Goal: Task Accomplishment & Management: Complete application form

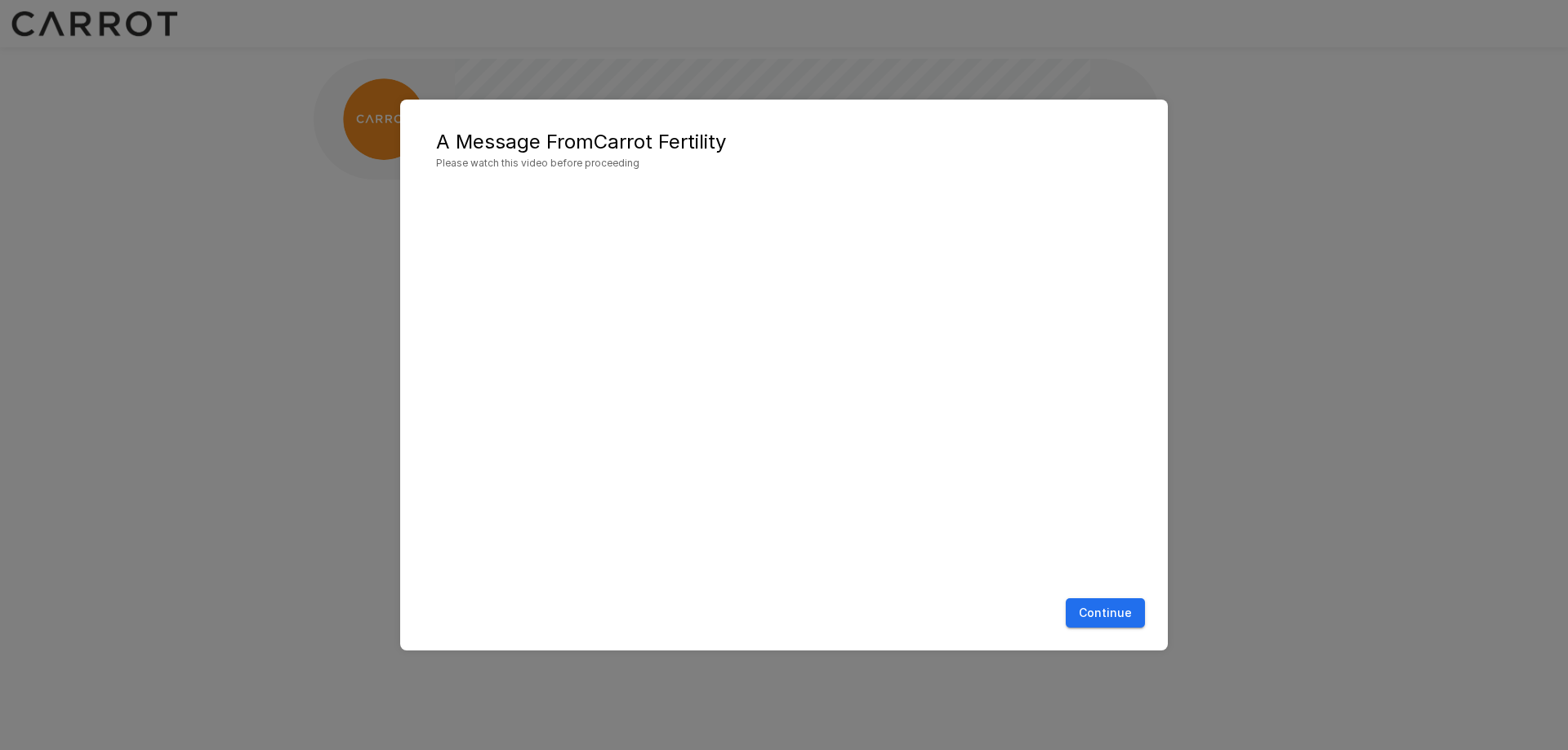
click at [1103, 609] on button "Continue" at bounding box center [1105, 613] width 79 height 30
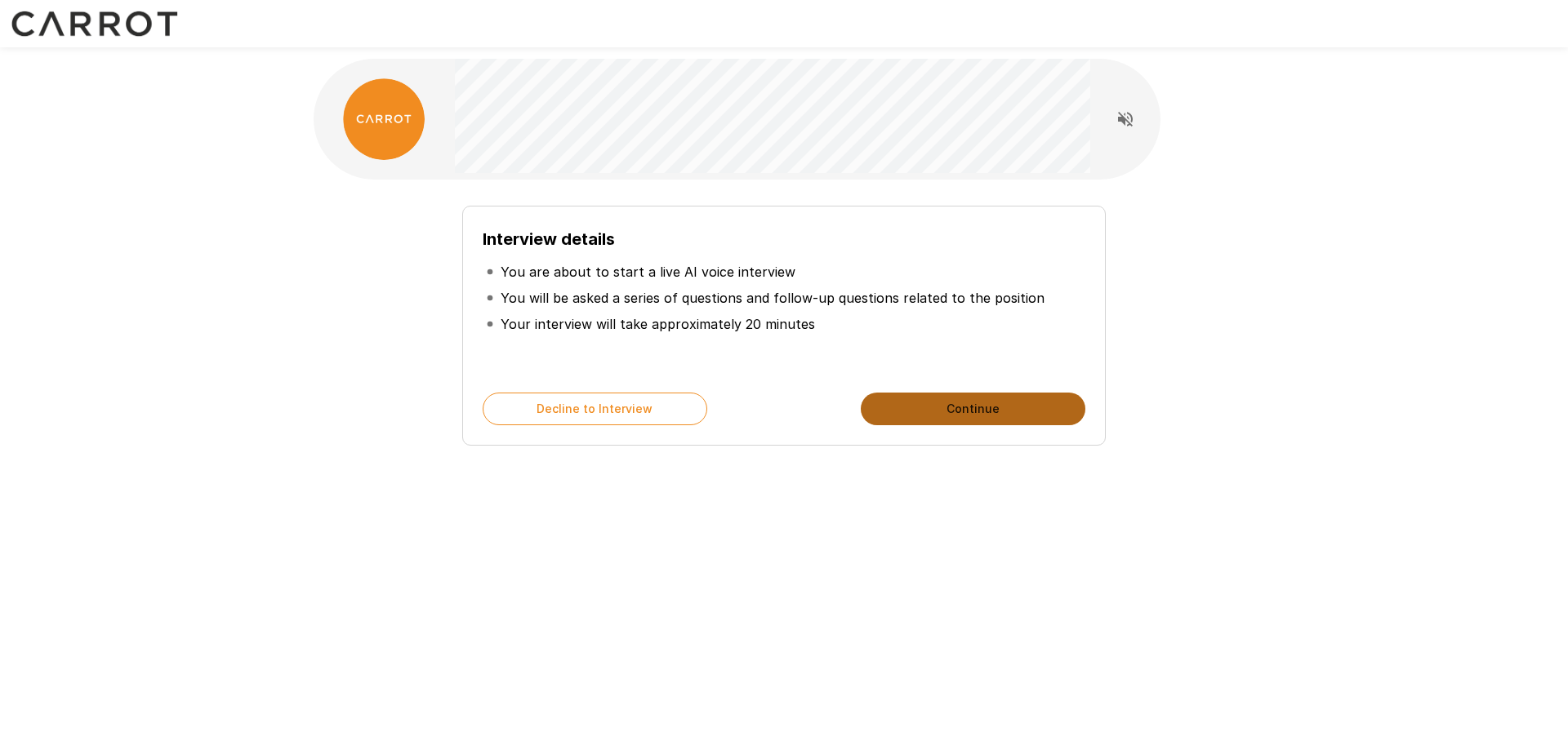
click at [936, 404] on button "Continue" at bounding box center [973, 409] width 225 height 33
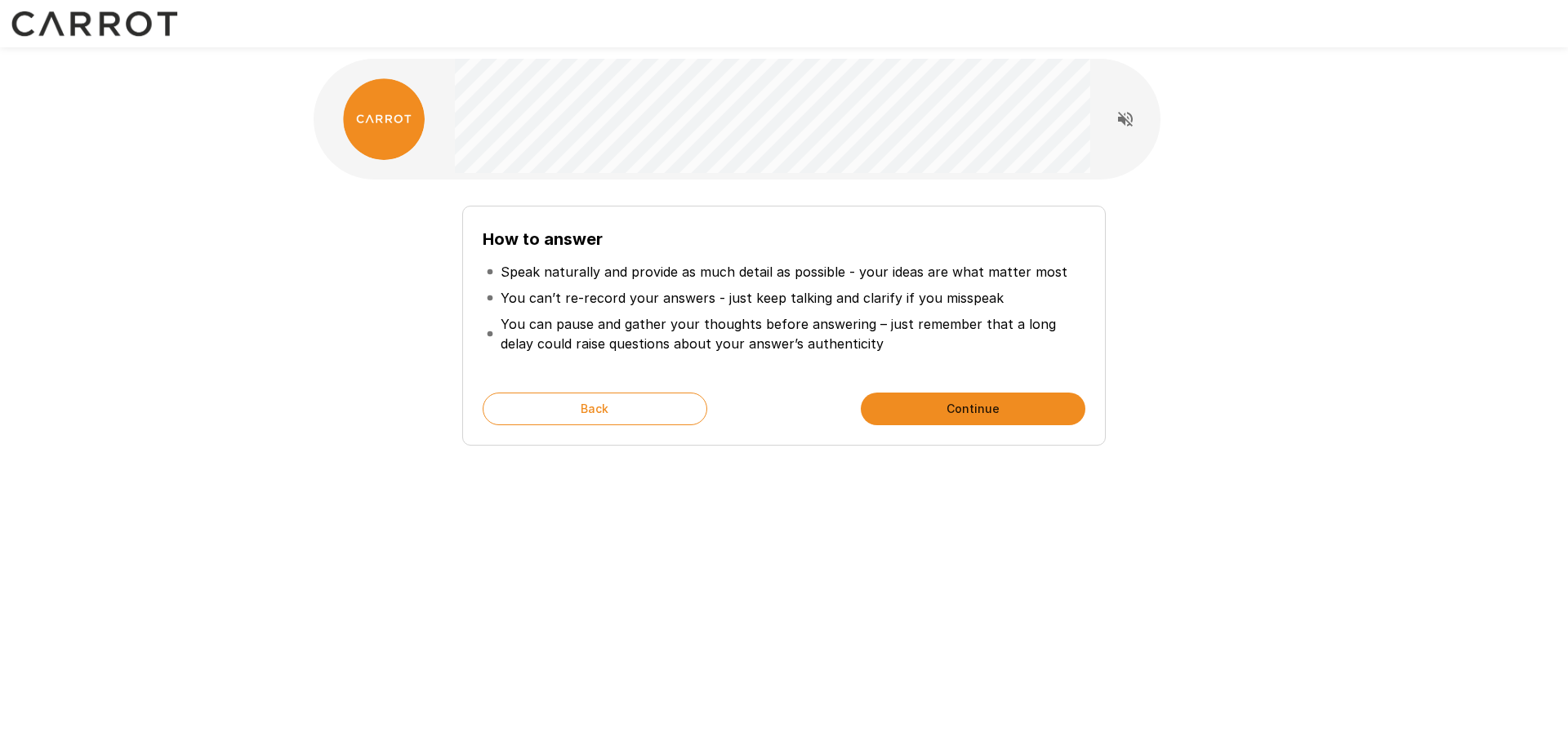
click at [704, 580] on div "How to answer Speak naturally and provide as much detail as possible - your ide…" at bounding box center [783, 291] width 980 height 583
click at [947, 409] on button "Continue" at bounding box center [973, 409] width 225 height 33
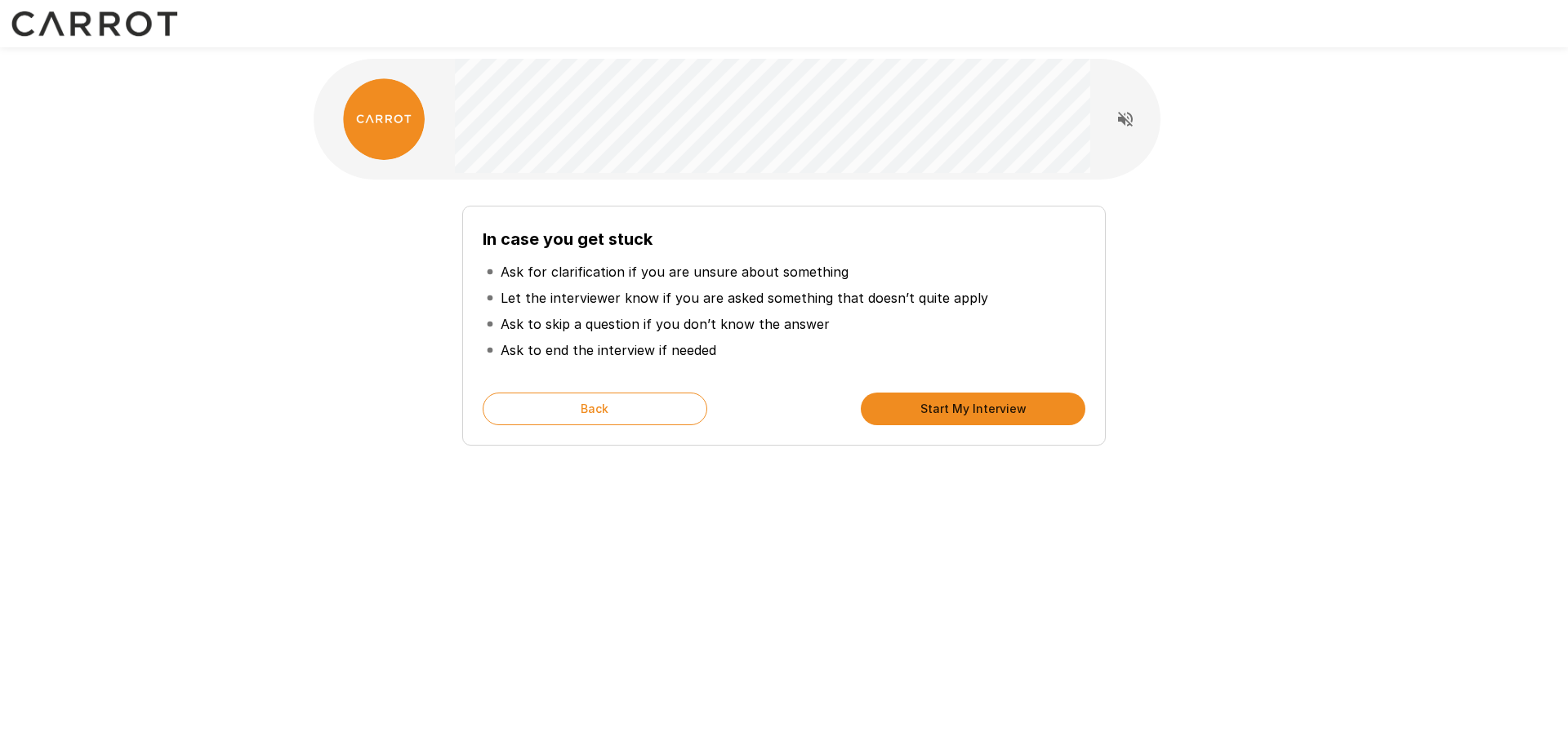
click at [944, 404] on button "Start My Interview" at bounding box center [973, 409] width 225 height 33
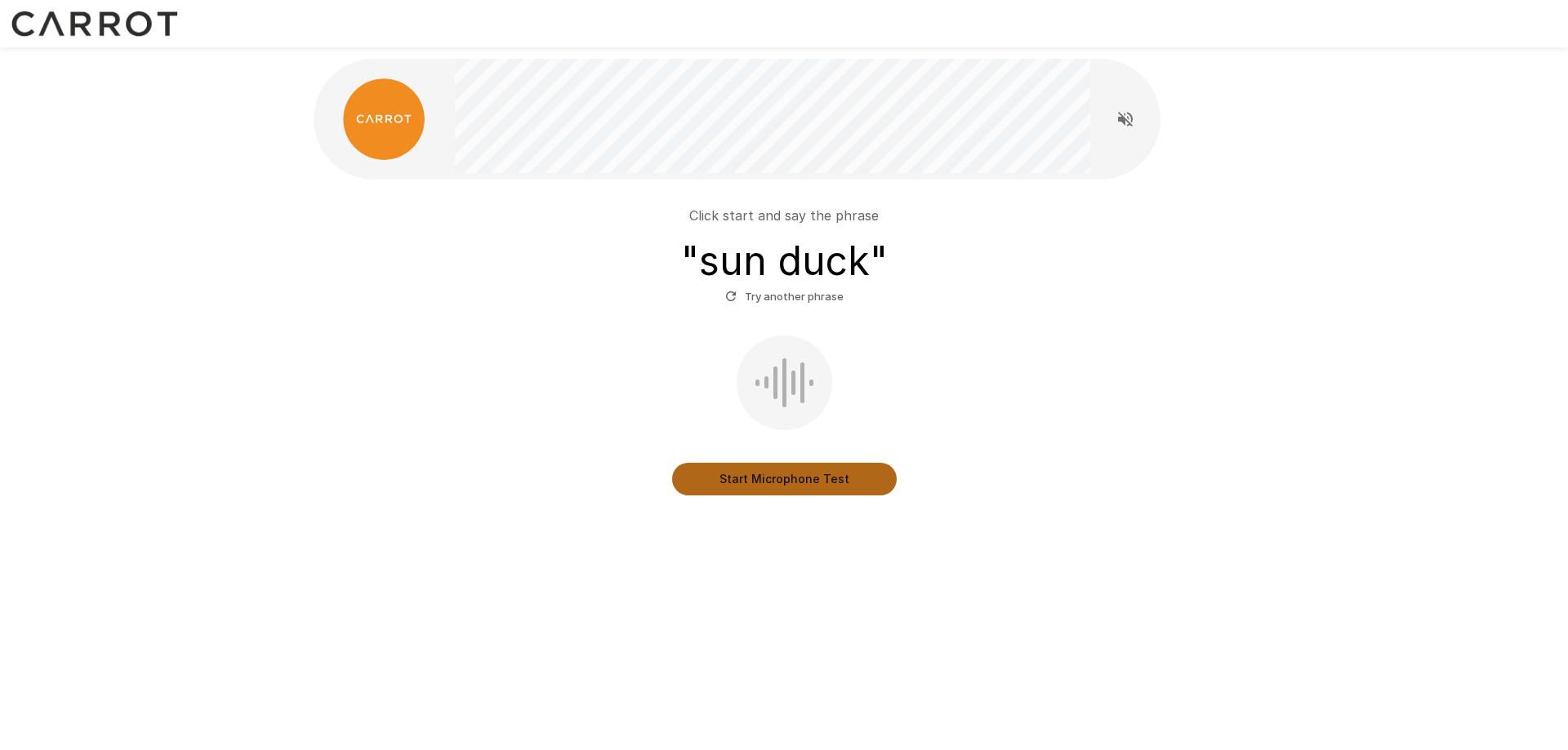
click at [786, 477] on button "Start Microphone Test" at bounding box center [784, 479] width 225 height 33
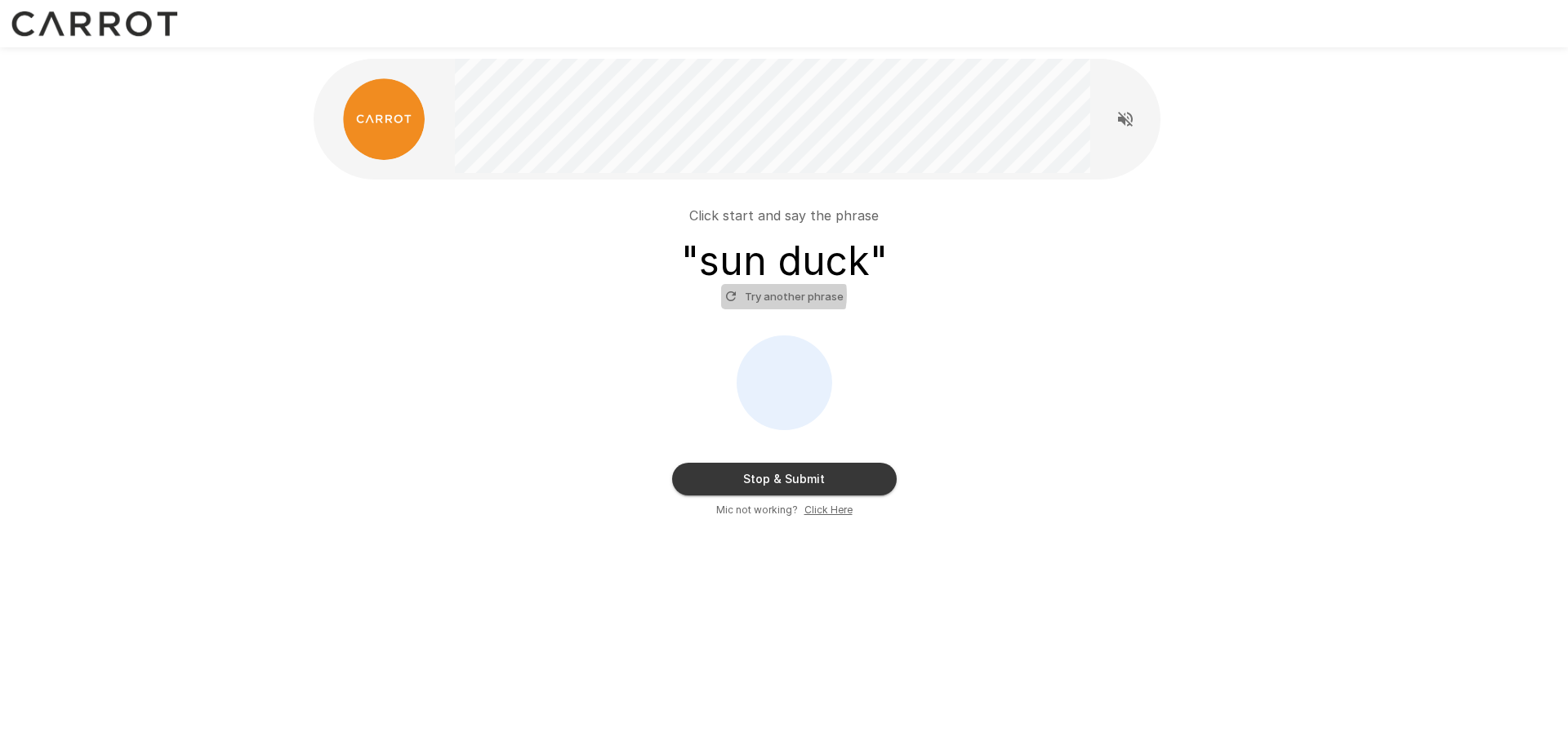
click at [770, 294] on button "Try another phrase" at bounding box center [784, 296] width 127 height 25
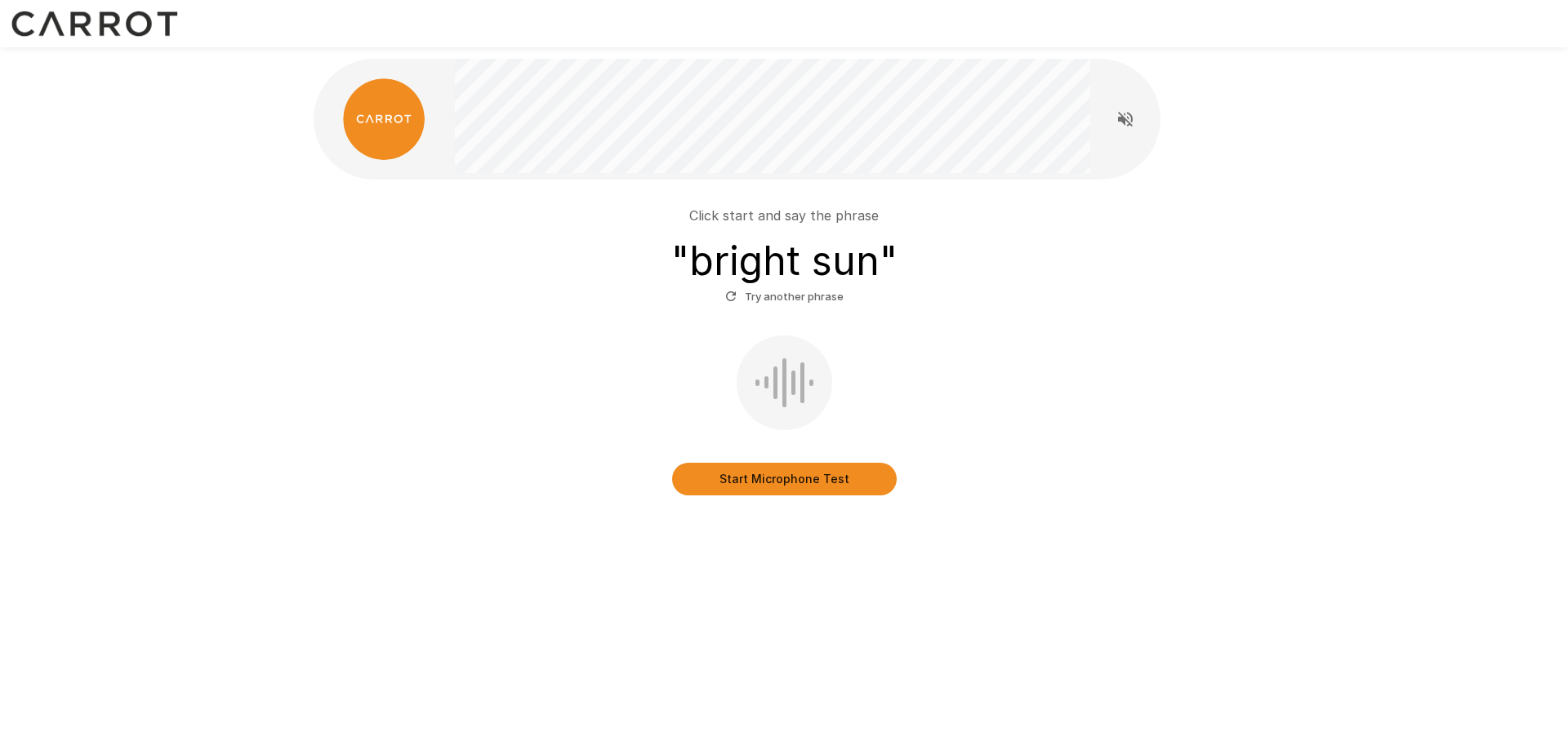
click at [776, 475] on button "Start Microphone Test" at bounding box center [784, 479] width 225 height 33
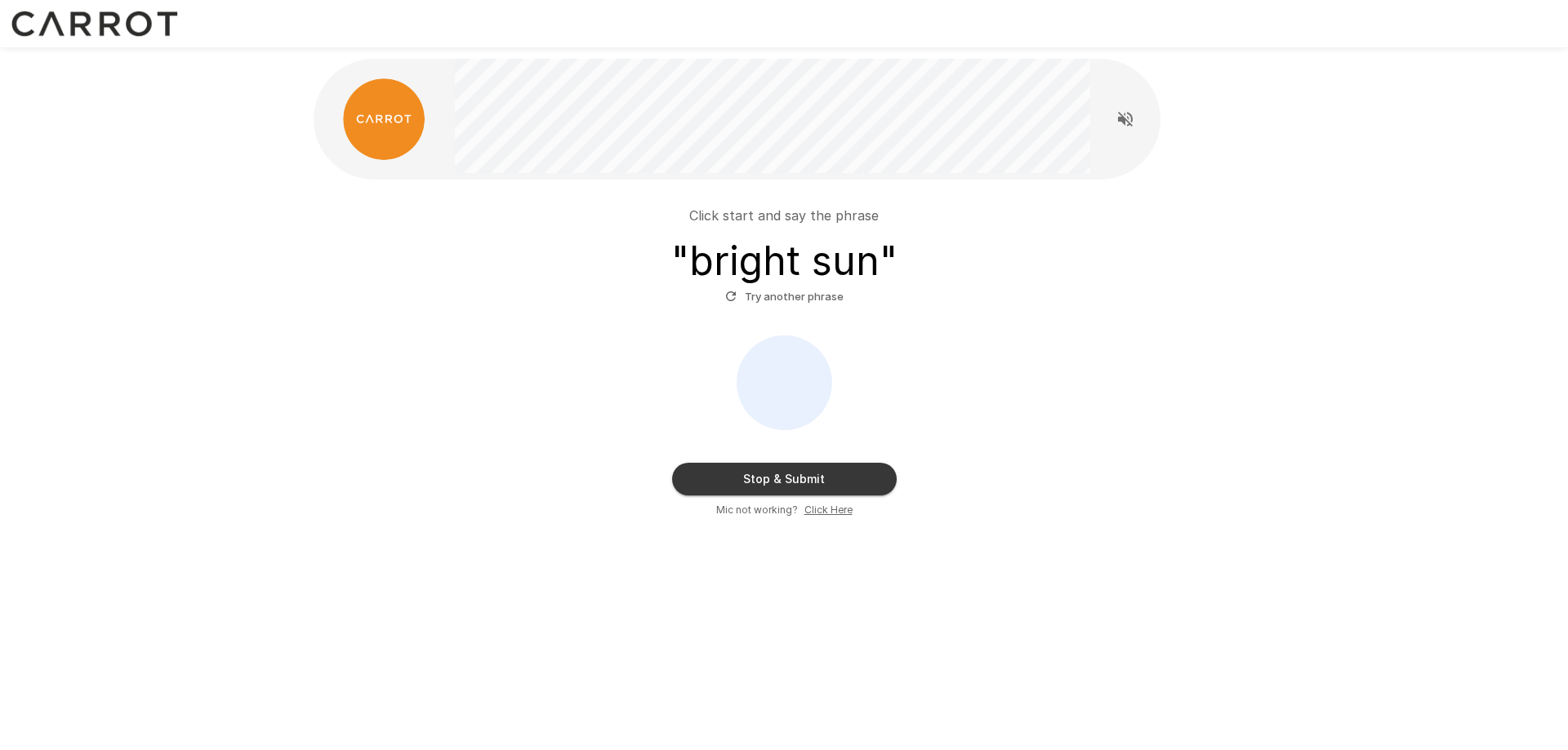
click at [774, 480] on button "Stop & Submit" at bounding box center [784, 479] width 225 height 33
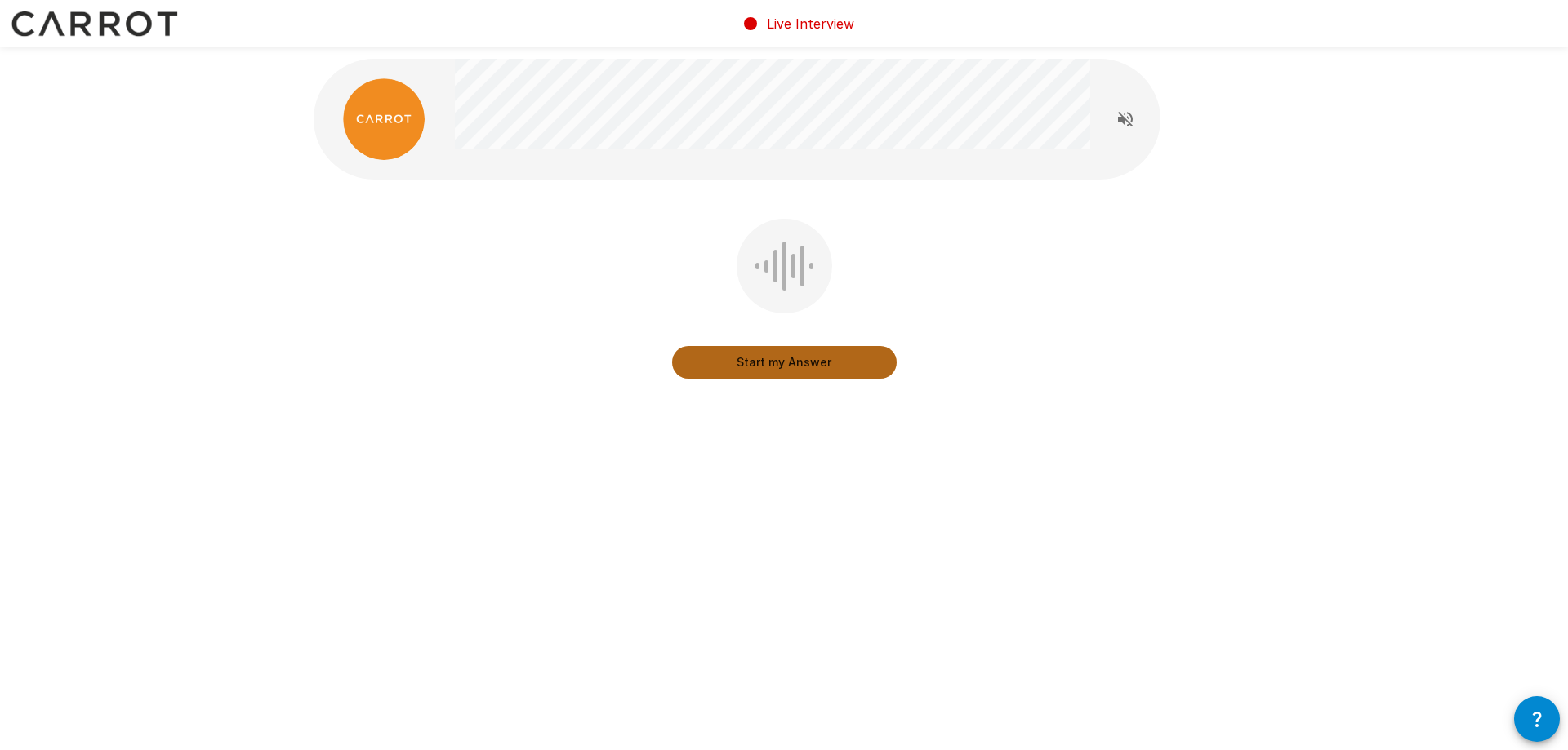
click at [775, 359] on button "Start my Answer" at bounding box center [784, 363] width 225 height 33
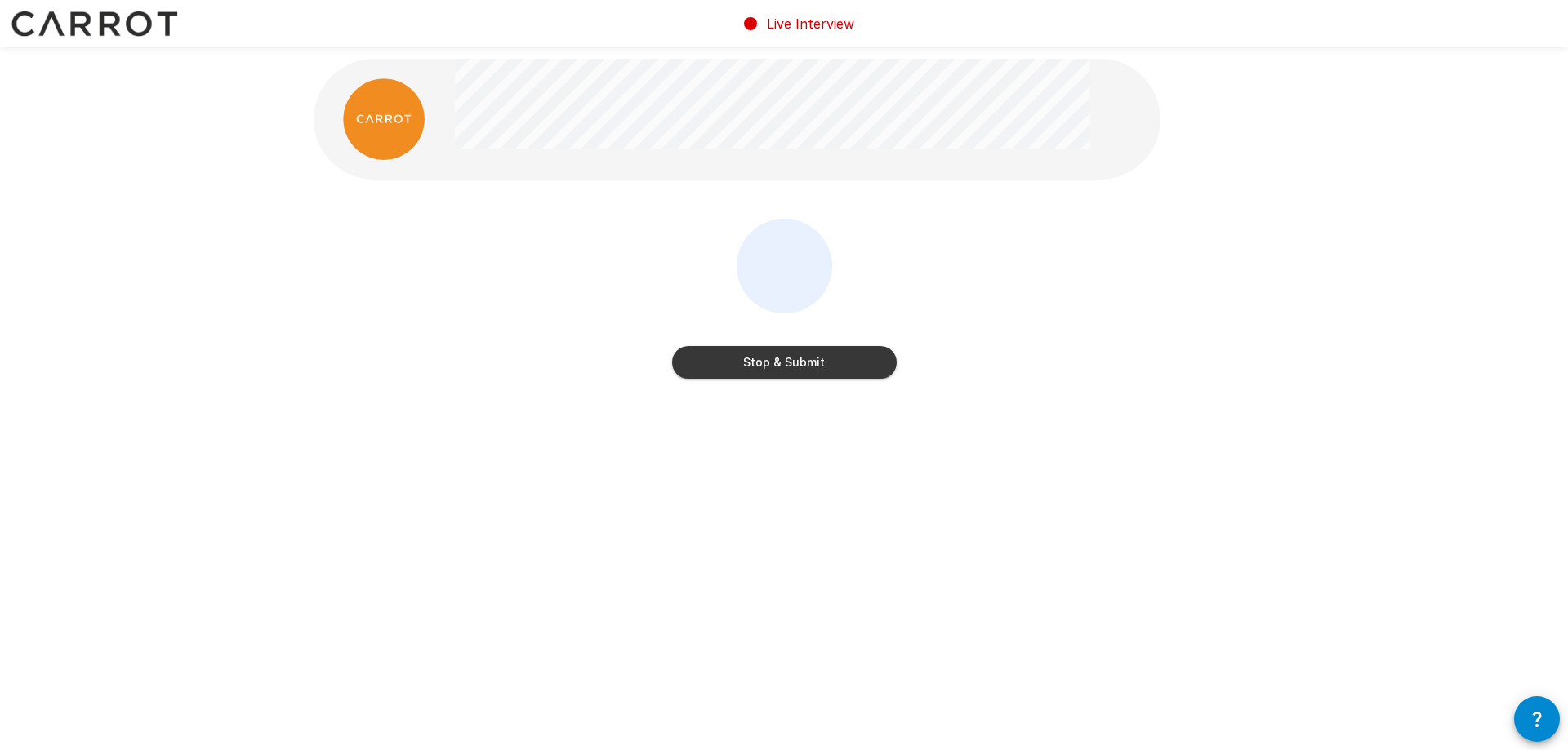
click at [767, 360] on button "Stop & Submit" at bounding box center [784, 363] width 225 height 33
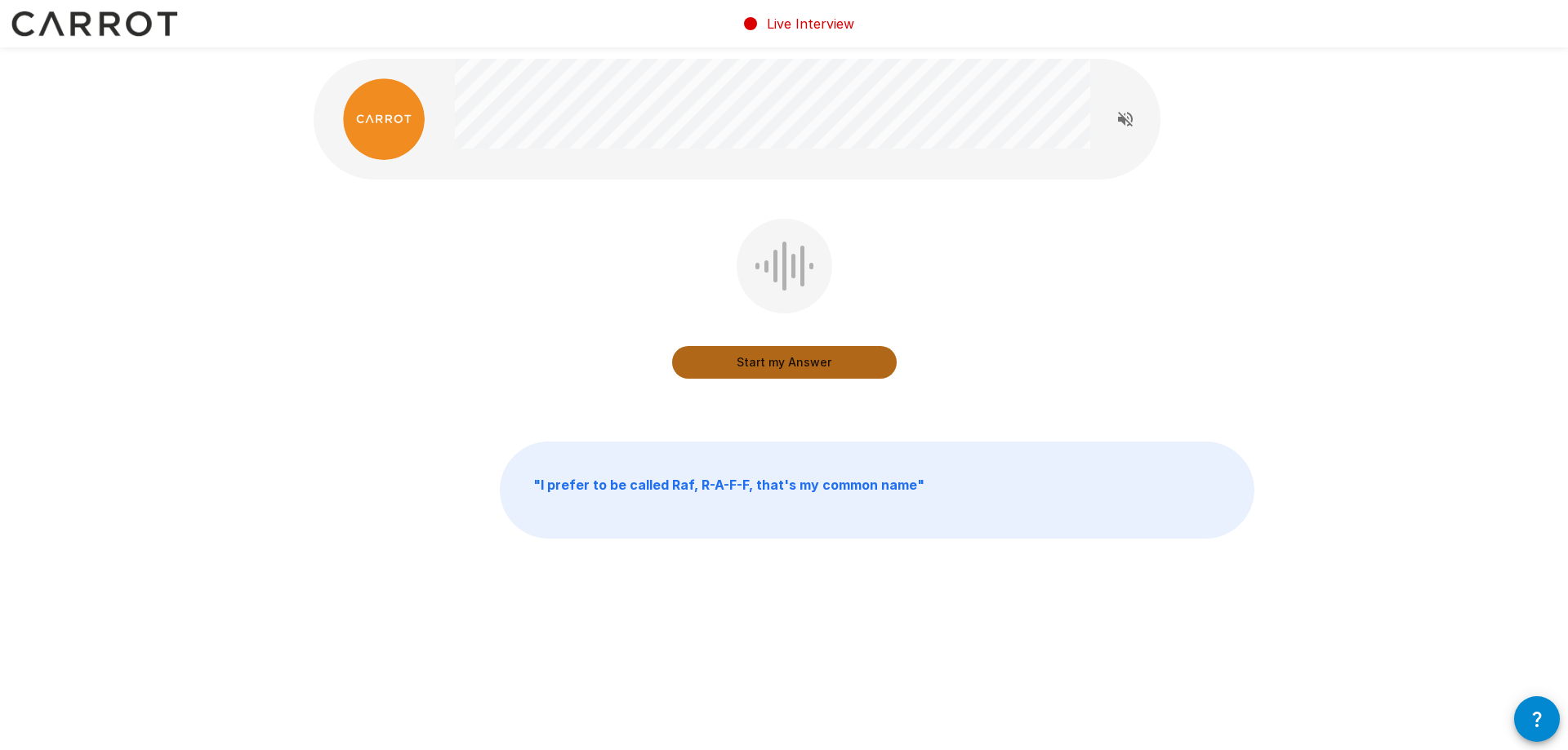
click at [781, 362] on button "Start my Answer" at bounding box center [784, 363] width 225 height 33
click at [798, 362] on button "Stop & Submit" at bounding box center [784, 363] width 225 height 33
click at [783, 361] on button "Start my Answer" at bounding box center [784, 363] width 225 height 33
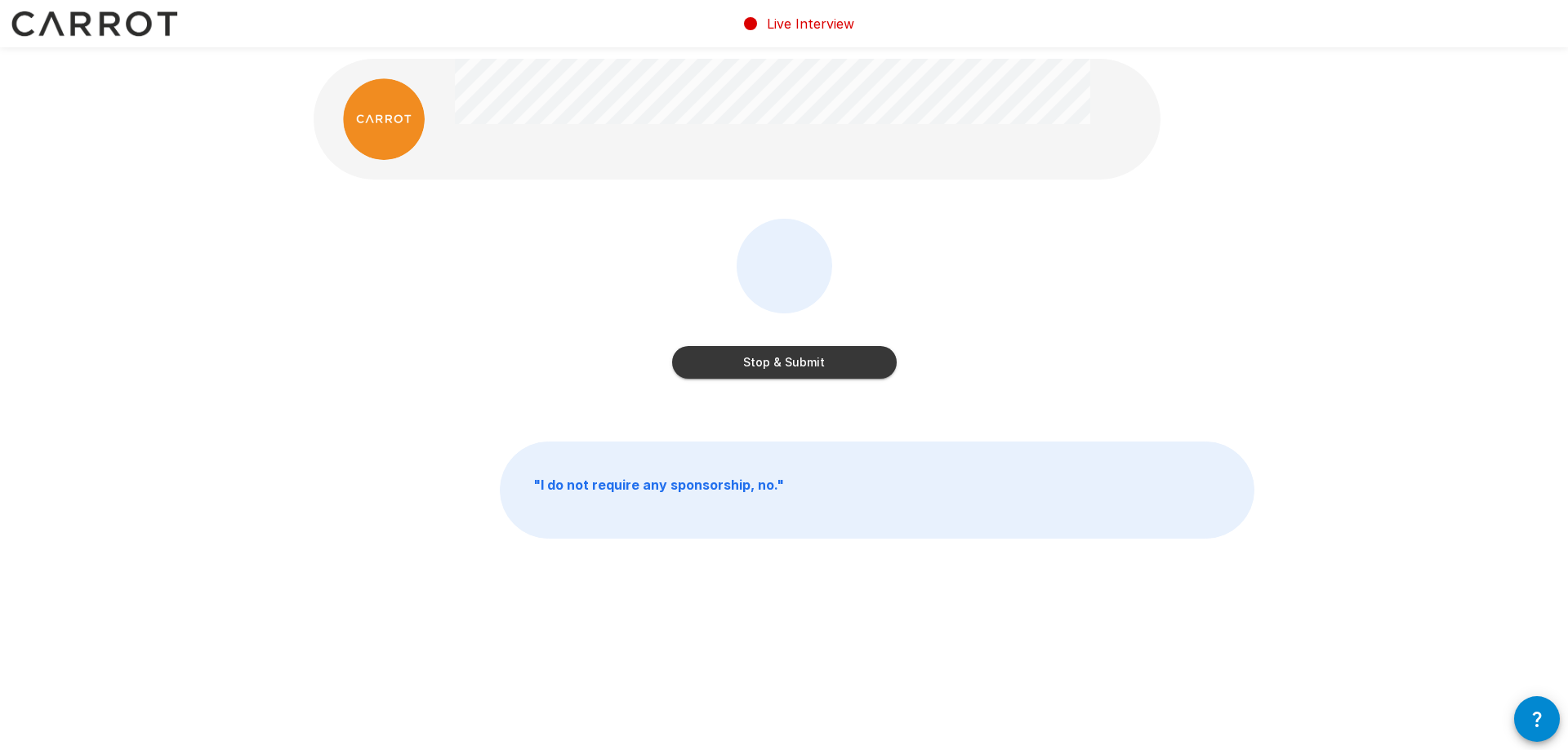
click at [775, 358] on button "Stop & Submit" at bounding box center [784, 363] width 225 height 33
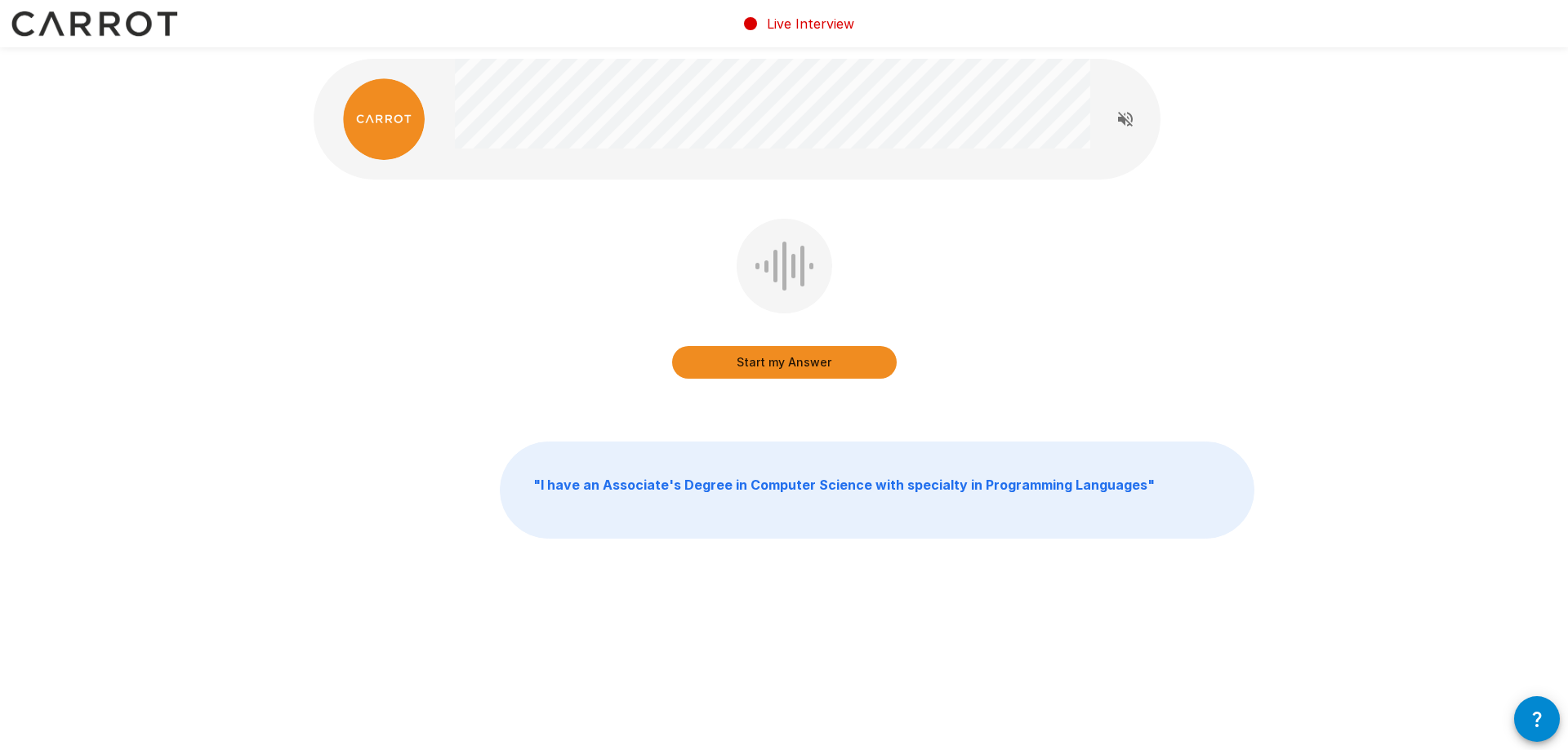
click at [785, 360] on button "Start my Answer" at bounding box center [784, 363] width 225 height 33
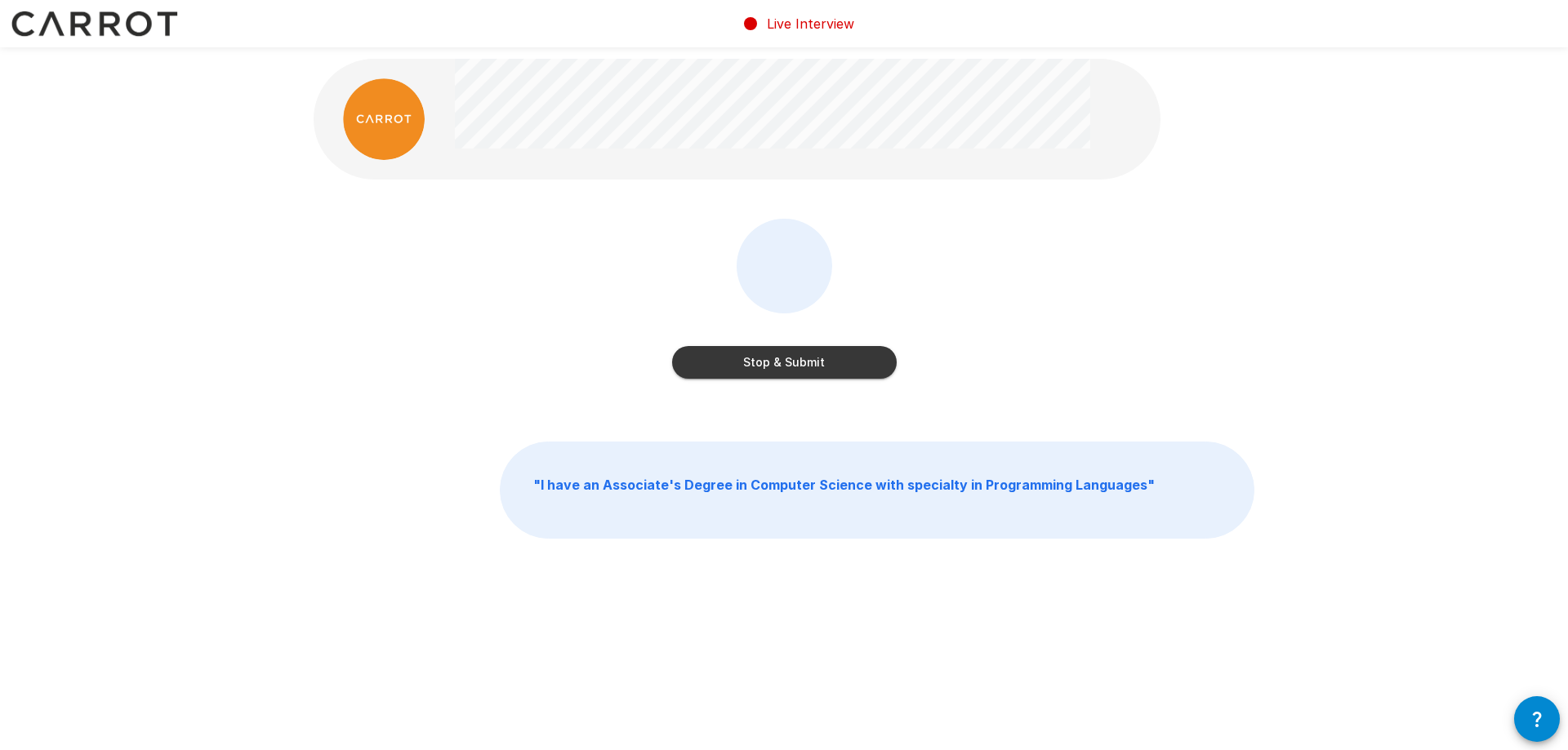
click at [778, 361] on button "Stop & Submit" at bounding box center [784, 363] width 225 height 33
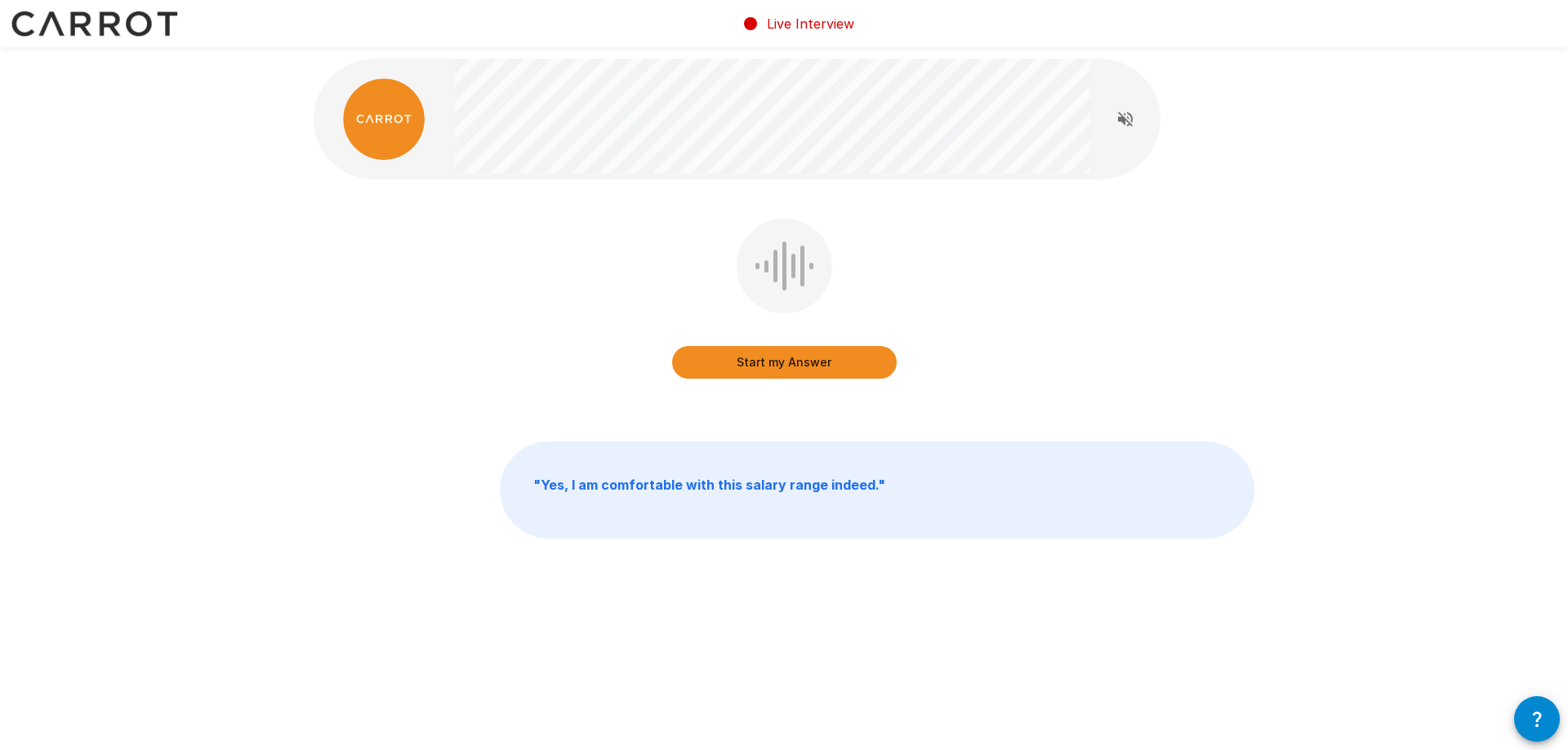
click at [775, 362] on button "Start my Answer" at bounding box center [784, 363] width 225 height 33
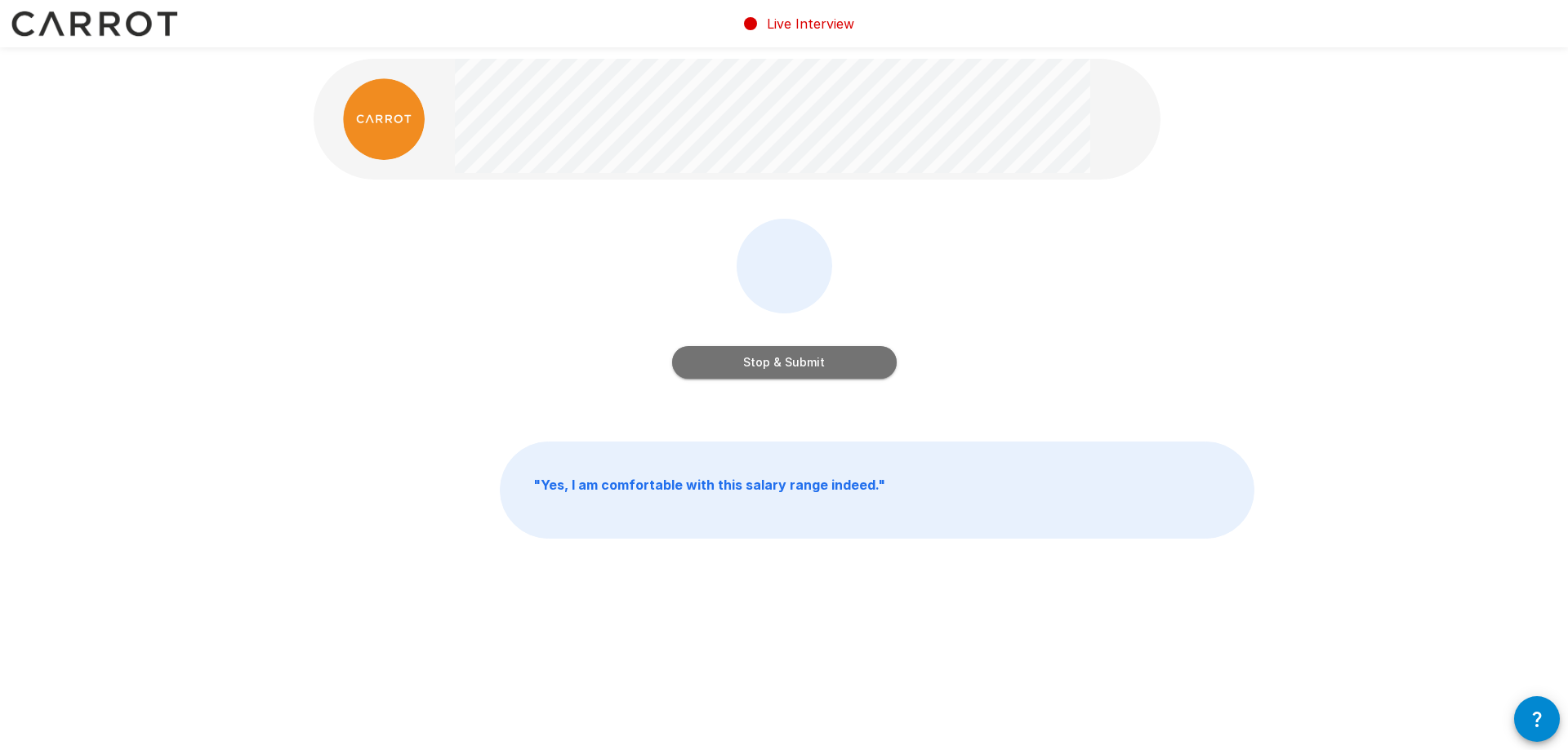
click at [775, 361] on button "Stop & Submit" at bounding box center [784, 363] width 225 height 33
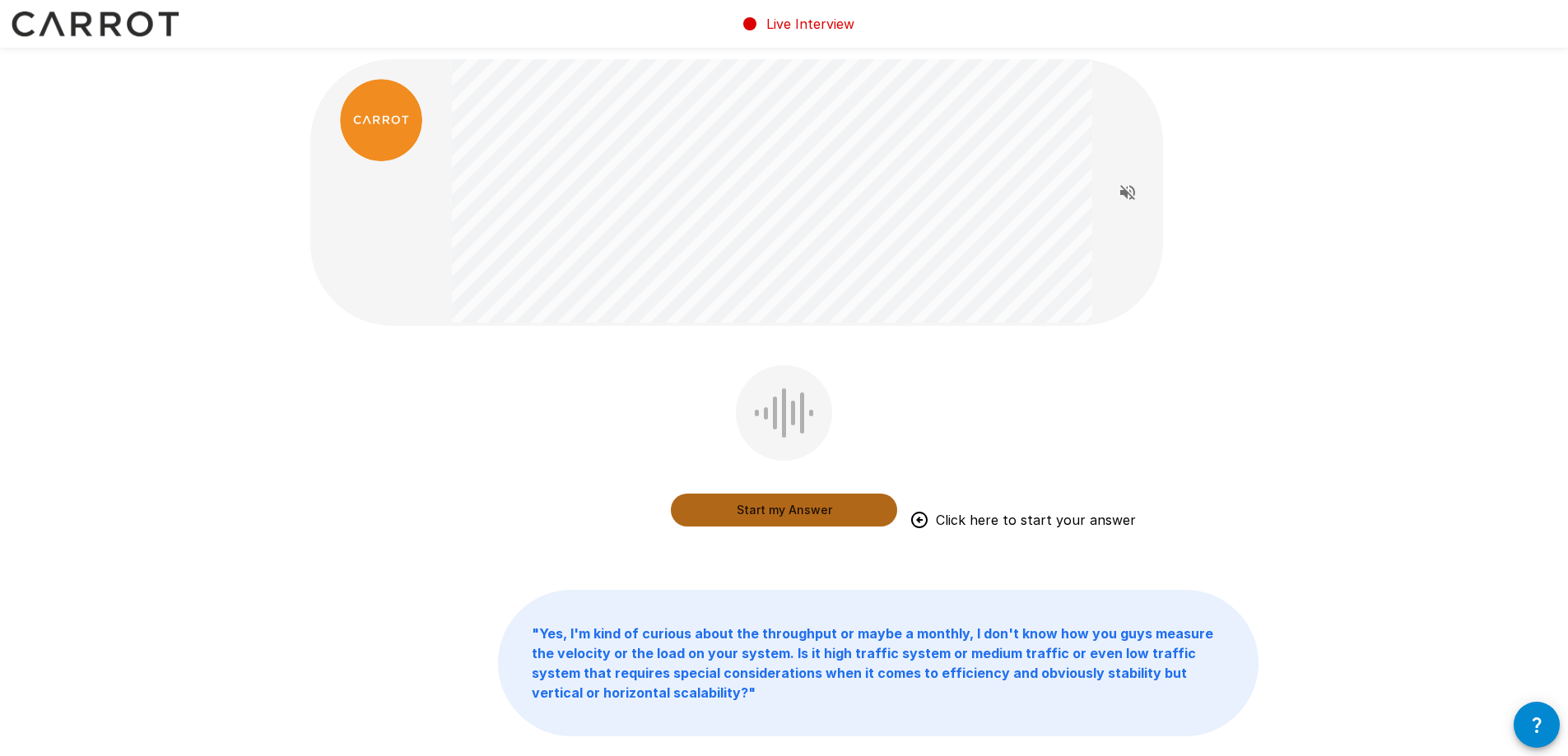
click at [769, 508] on button "Start my Answer" at bounding box center [783, 510] width 227 height 33
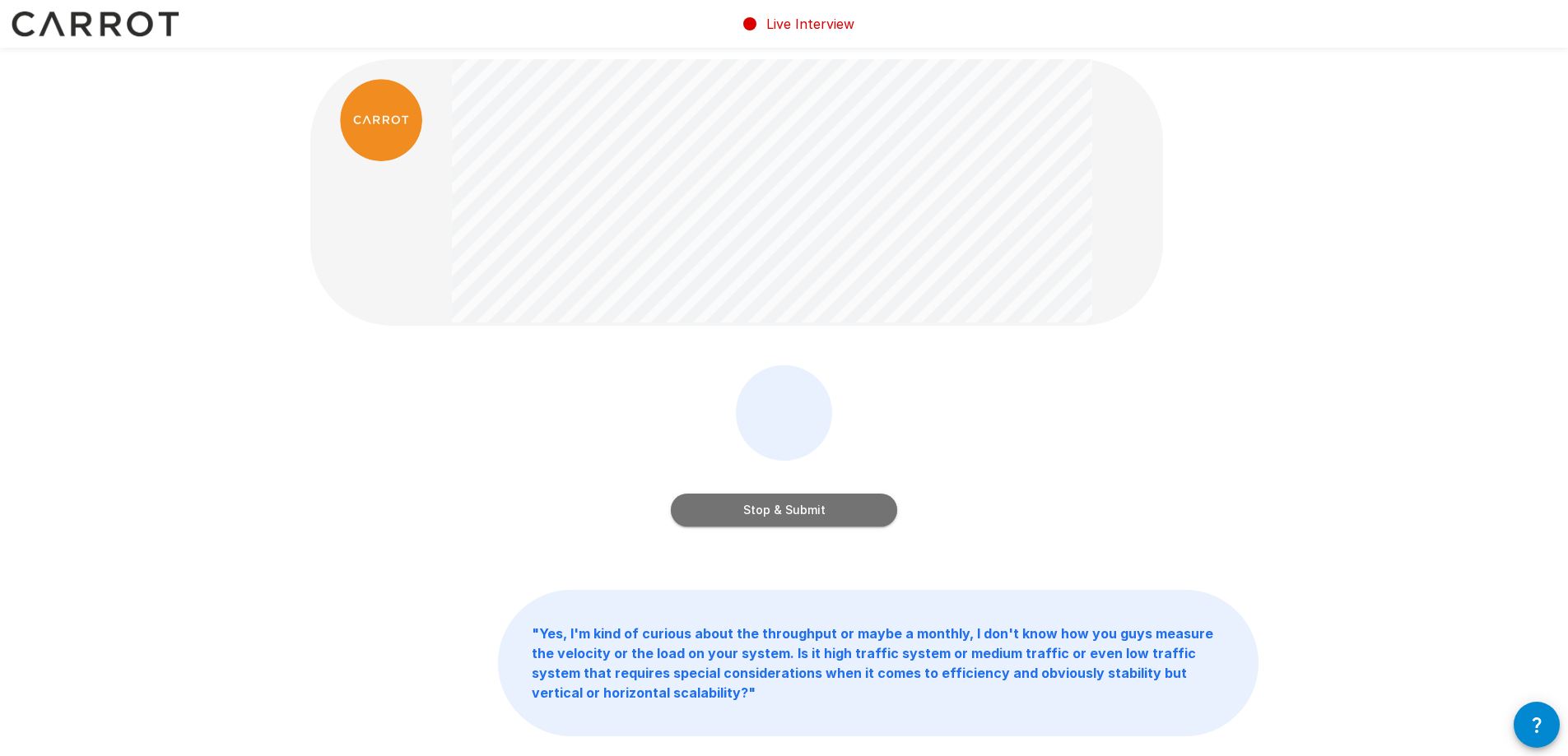
click at [788, 507] on button "Stop & Submit" at bounding box center [783, 510] width 227 height 33
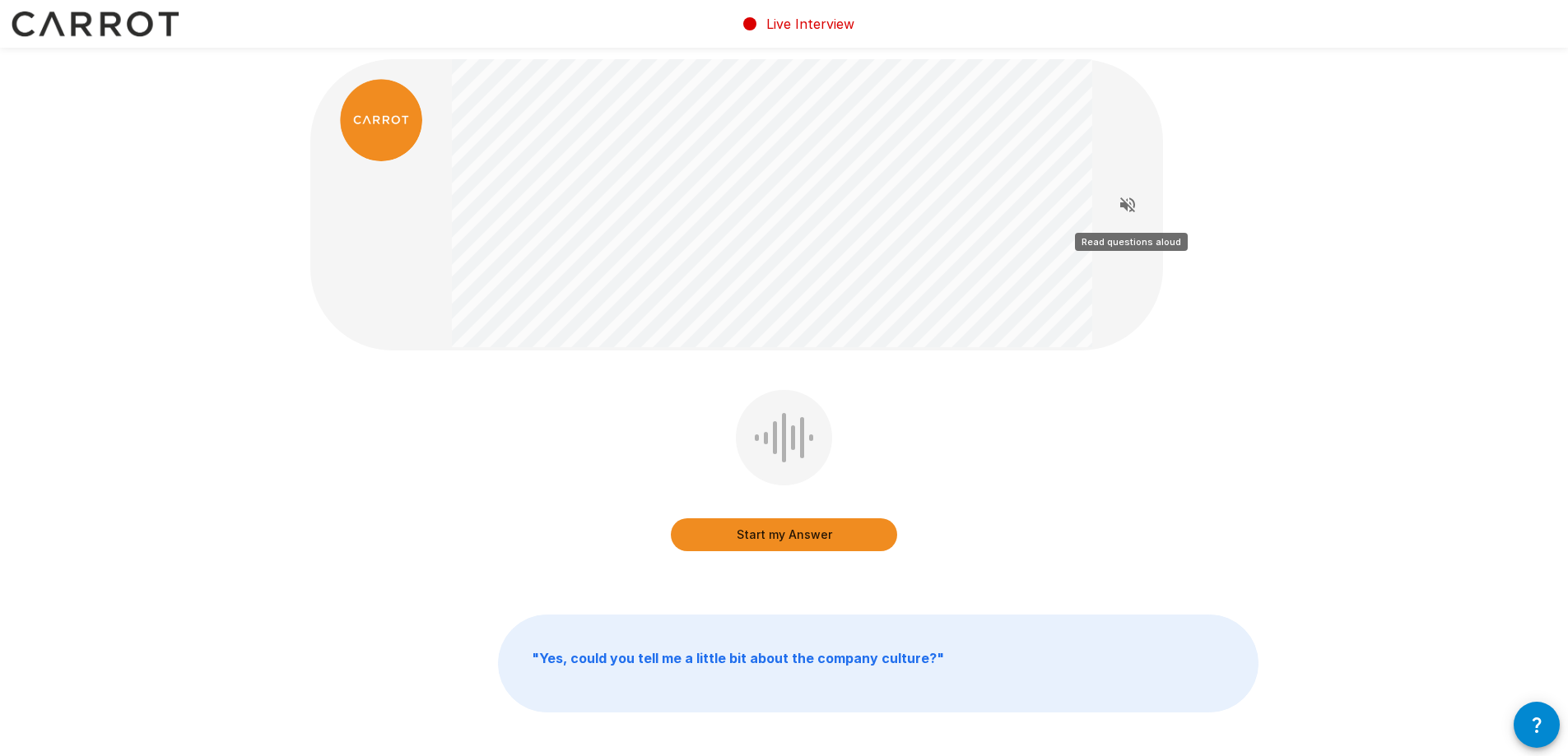
click at [1127, 200] on icon "Read questions aloud" at bounding box center [1127, 204] width 15 height 15
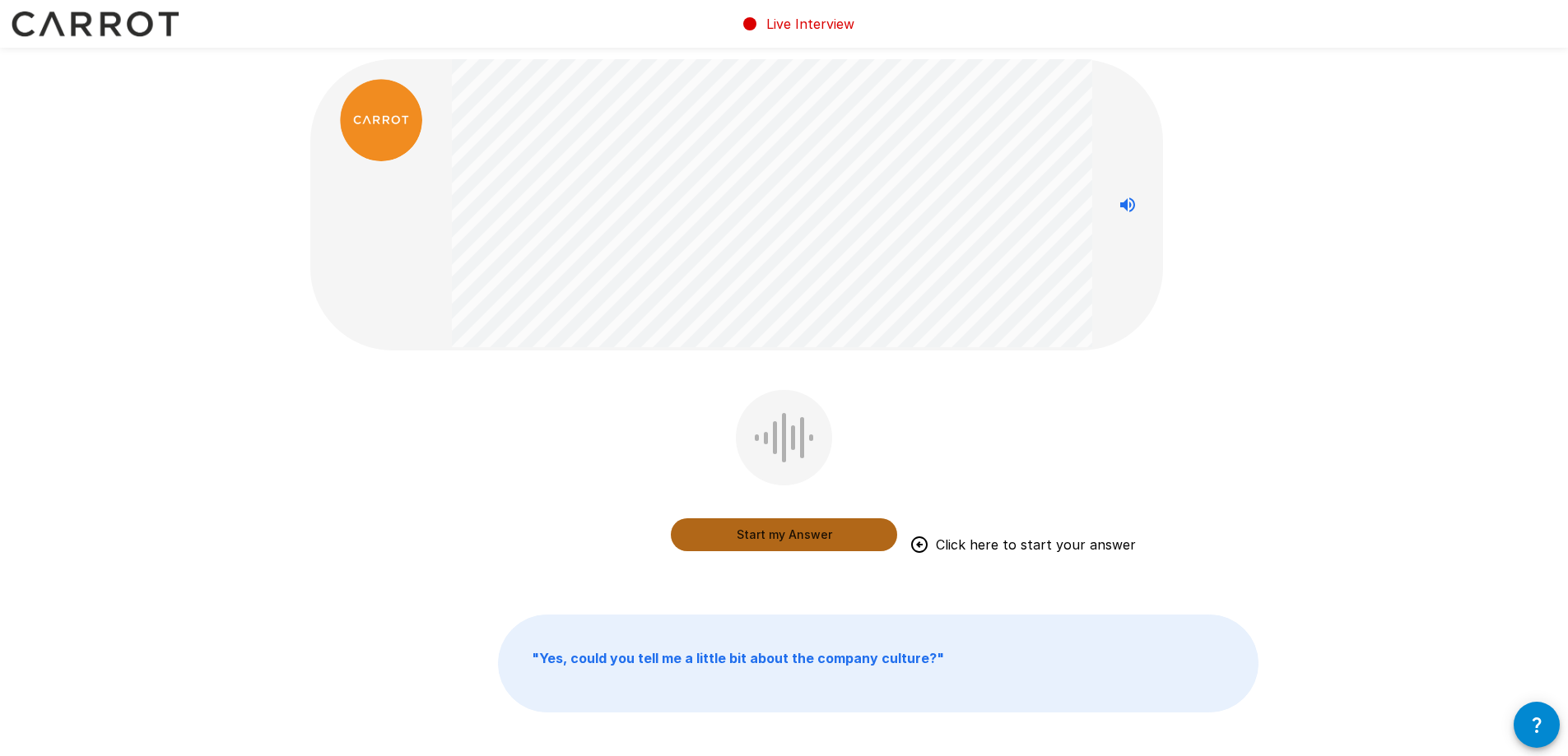
click at [785, 530] on button "Start my Answer" at bounding box center [783, 535] width 227 height 33
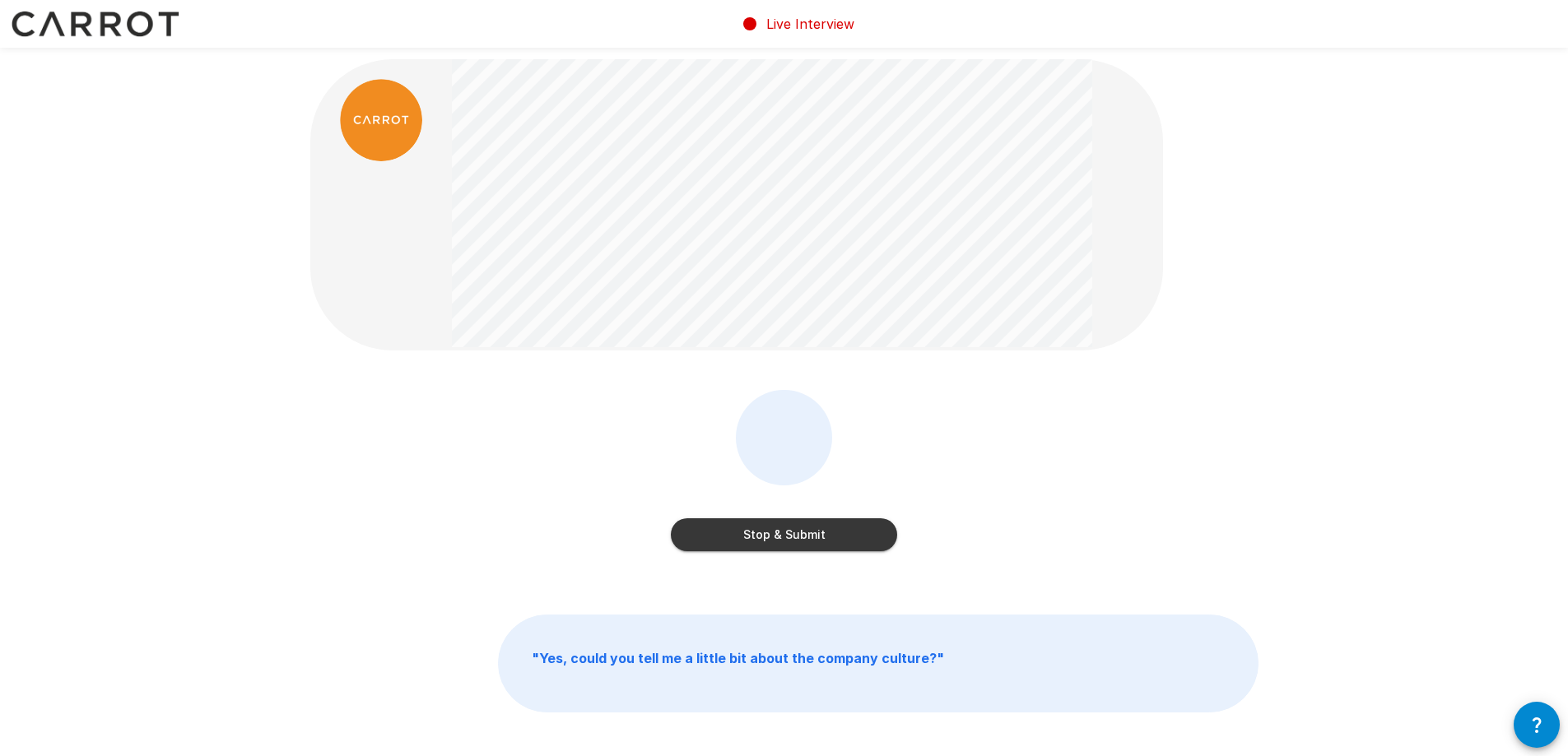
click at [776, 535] on button "Stop & Submit" at bounding box center [783, 535] width 227 height 33
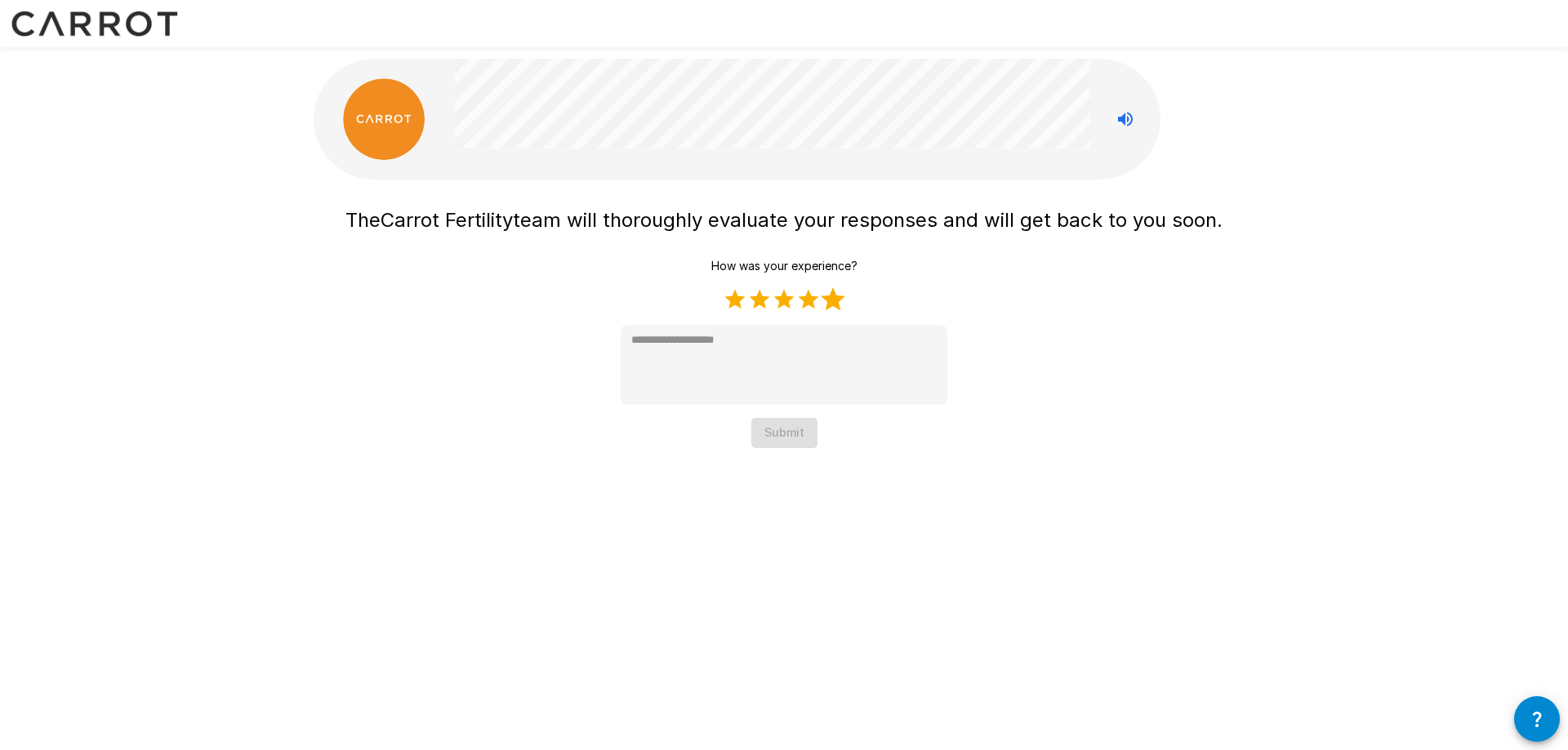
click at [835, 299] on label "5 Stars" at bounding box center [833, 300] width 24 height 24
type textarea "*"
click at [793, 425] on button "Submit" at bounding box center [784, 432] width 66 height 30
